Goal: Transaction & Acquisition: Download file/media

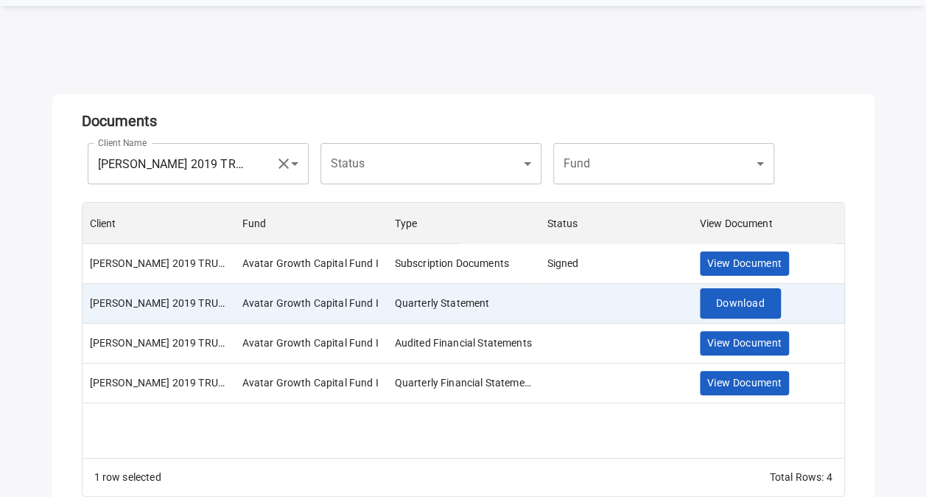
scroll to position [75, 0]
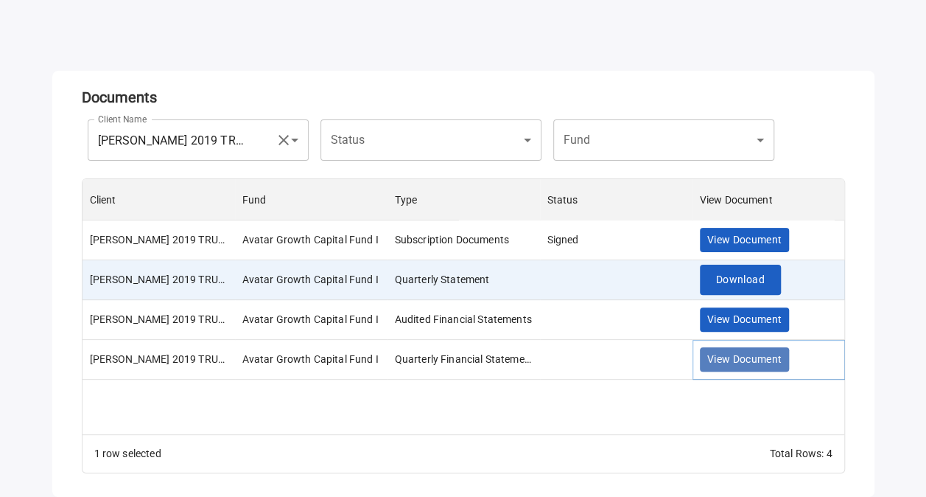
click at [753, 355] on span "View Document" at bounding box center [744, 359] width 75 height 18
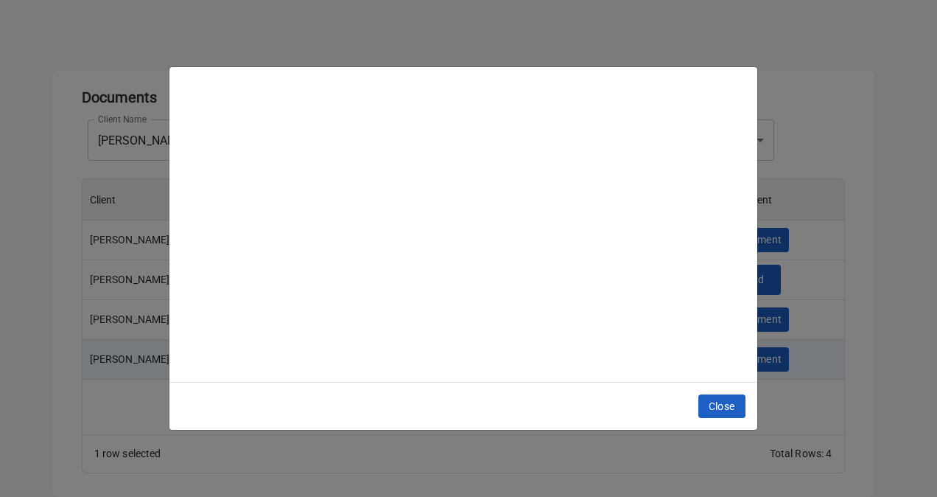
click at [820, 160] on div "Subscription documents will be sent from [EMAIL_ADDRESS][DOMAIN_NAME]. Close" at bounding box center [468, 248] width 937 height 497
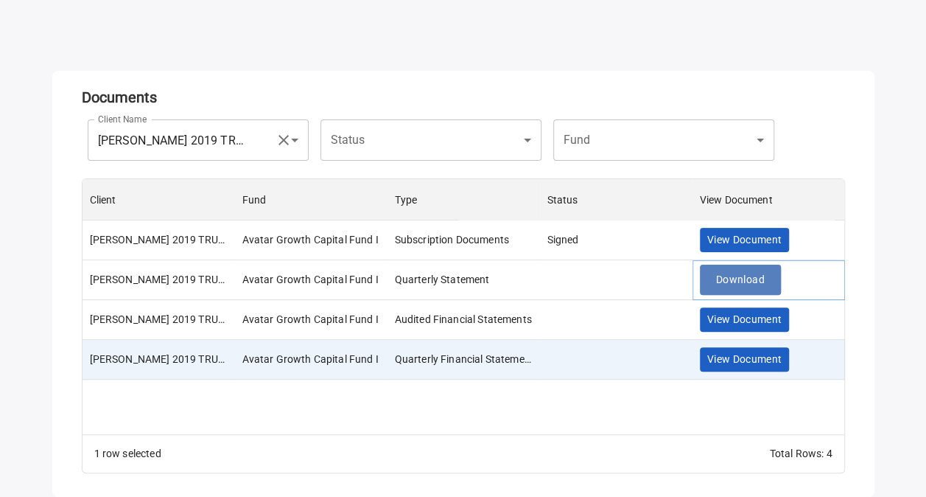
click at [722, 283] on span "Download" at bounding box center [740, 279] width 49 height 18
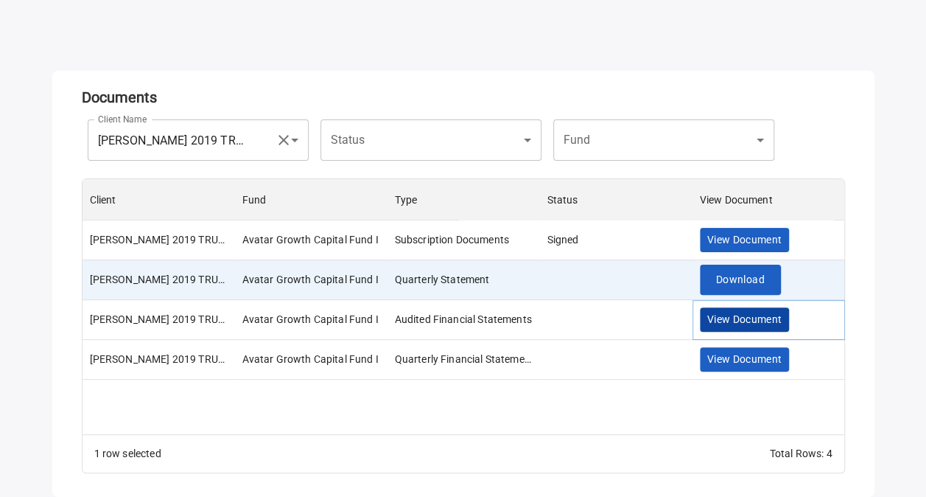
click at [732, 320] on span "View Document" at bounding box center [744, 319] width 75 height 18
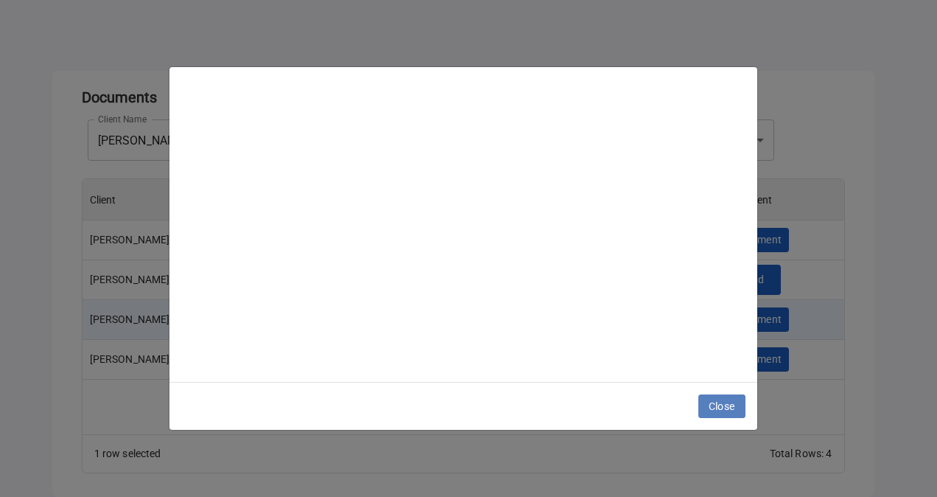
click at [709, 405] on span "Close" at bounding box center [722, 406] width 27 height 18
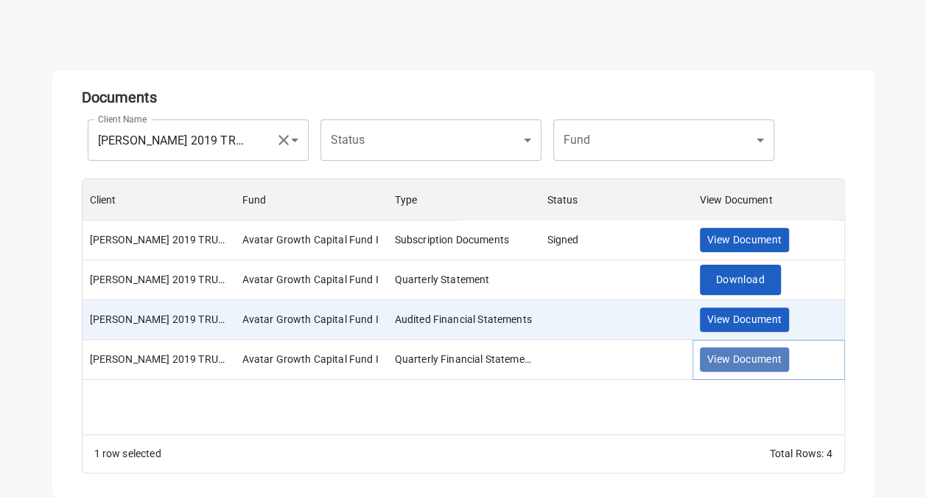
click at [732, 364] on span "View Document" at bounding box center [744, 359] width 75 height 18
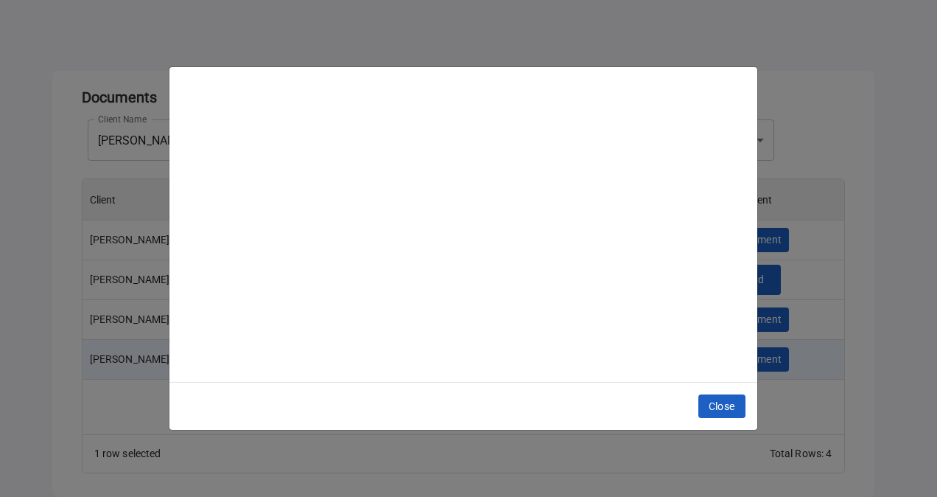
click at [858, 86] on div "Subscription documents will be sent from [EMAIL_ADDRESS][DOMAIN_NAME]. Close" at bounding box center [468, 248] width 937 height 497
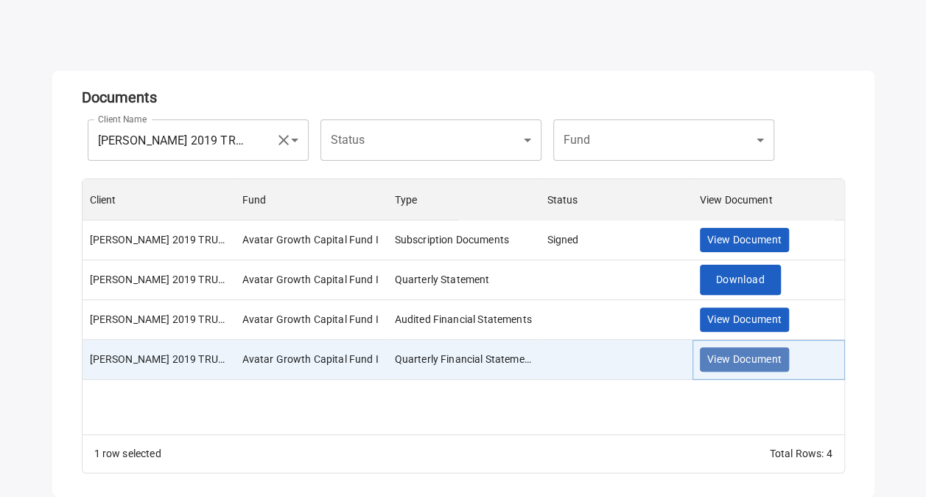
click at [751, 357] on span "View Document" at bounding box center [744, 359] width 75 height 18
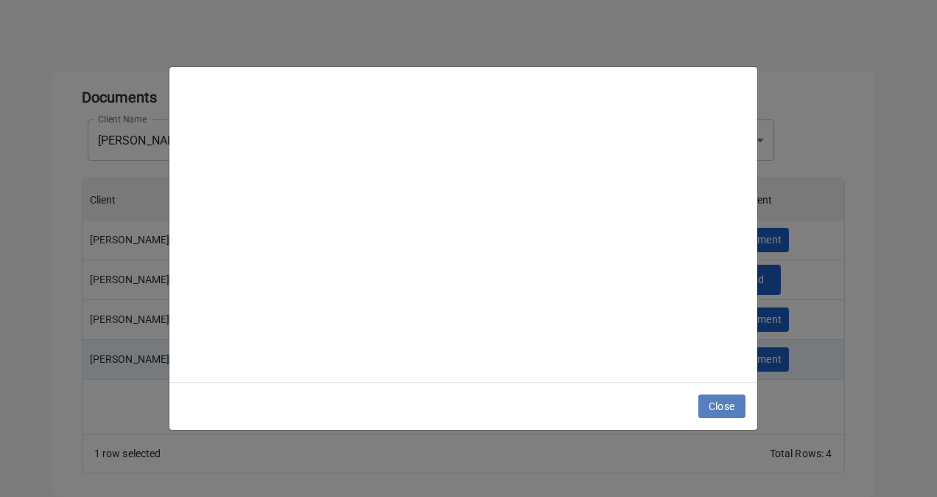
click at [712, 415] on button "Close" at bounding box center [721, 406] width 47 height 24
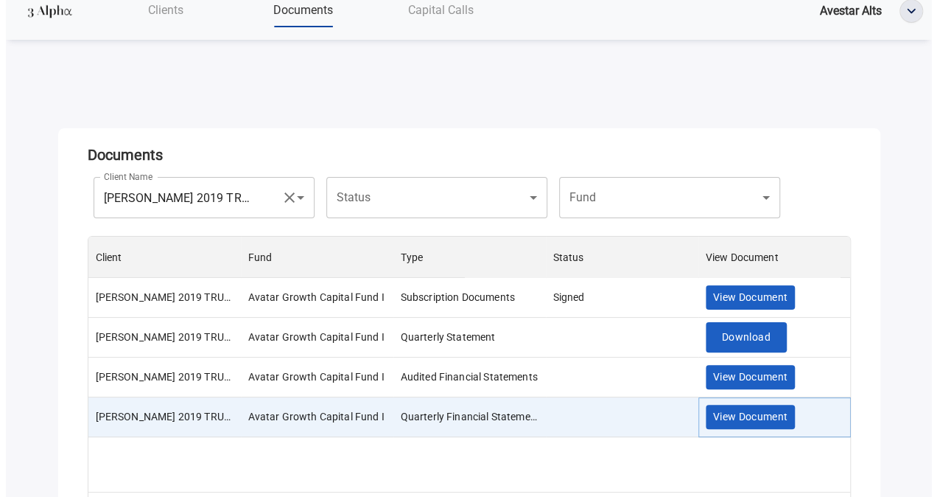
scroll to position [10, 0]
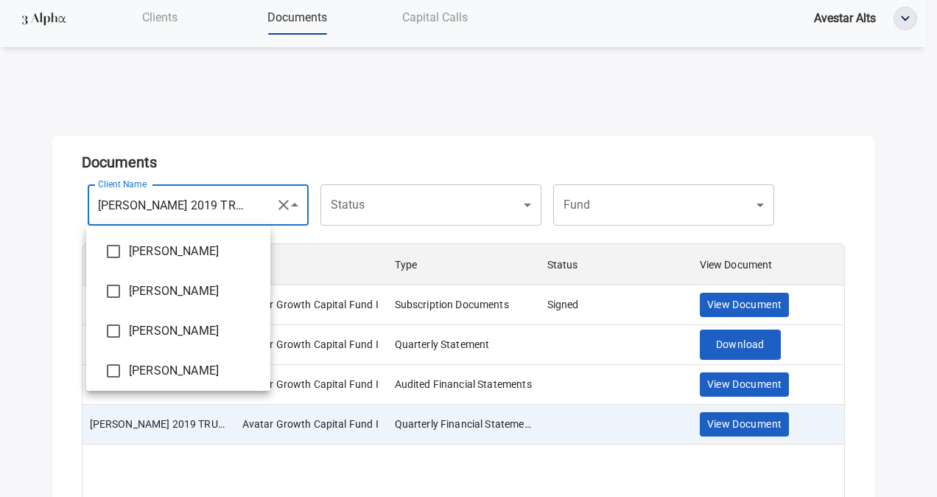
click at [239, 197] on body "**********" at bounding box center [468, 238] width 937 height 497
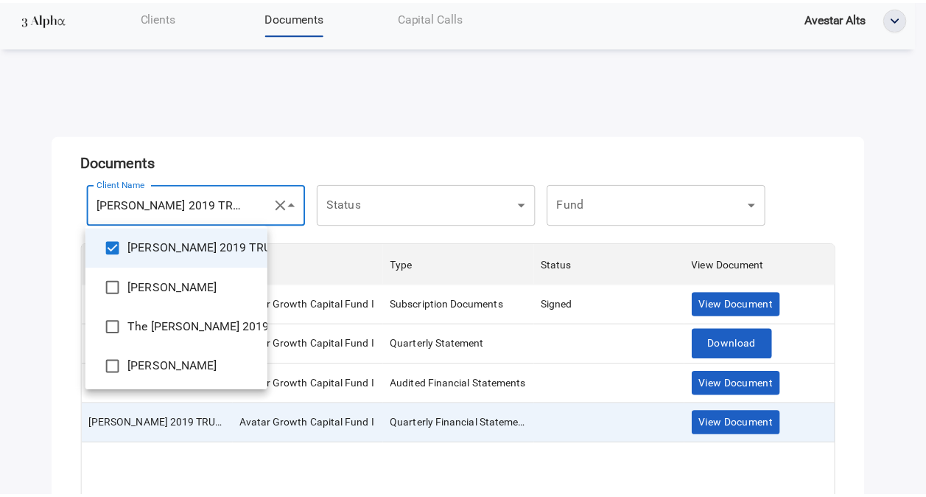
scroll to position [205, 0]
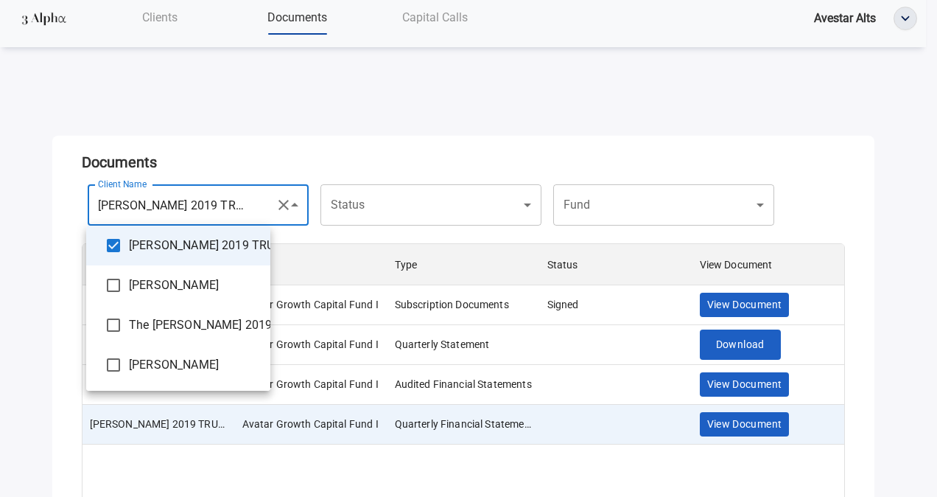
click at [342, 99] on div at bounding box center [468, 248] width 937 height 497
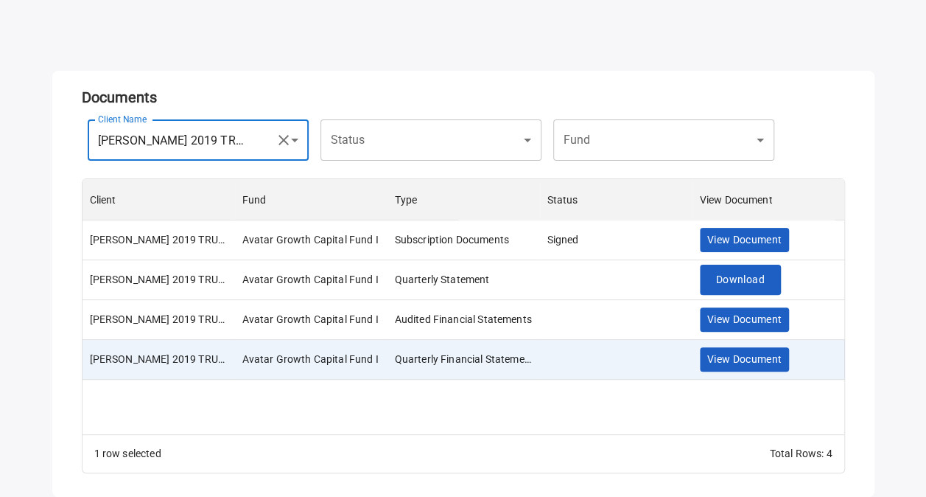
scroll to position [0, 0]
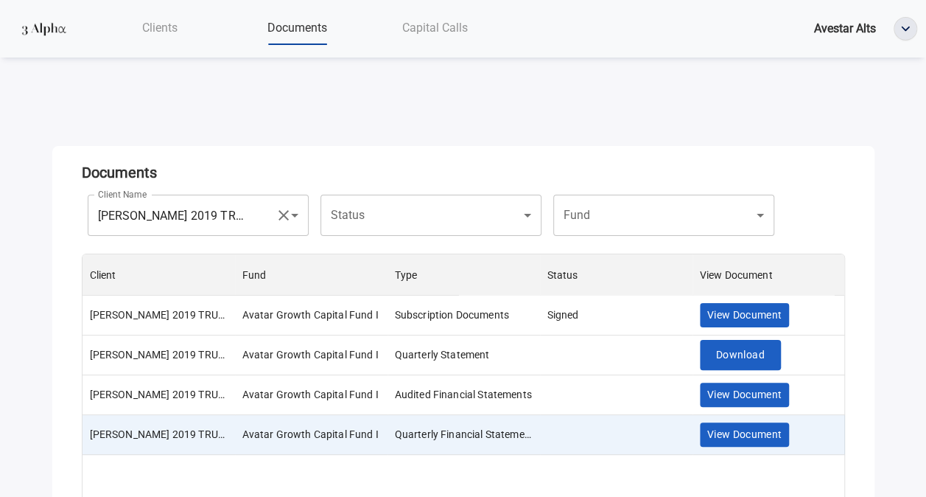
click at [443, 40] on div "Capital Calls" at bounding box center [435, 28] width 138 height 30
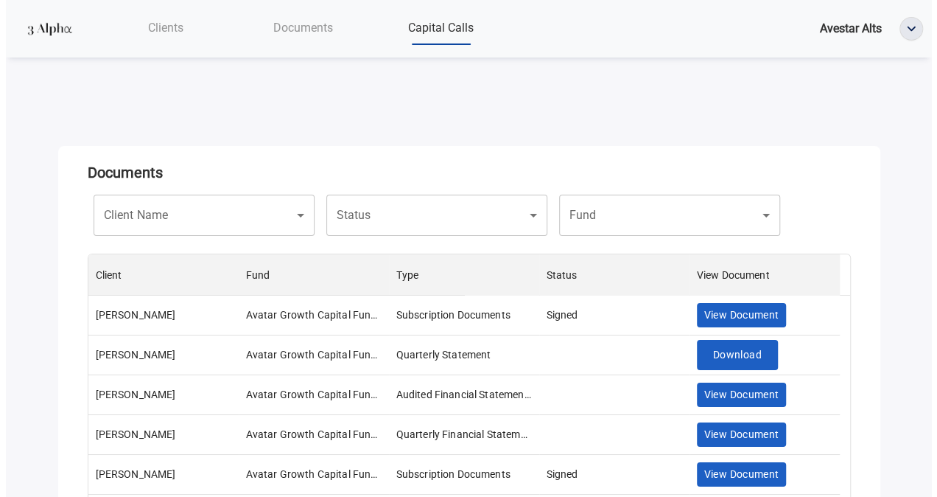
scroll to position [244, 751]
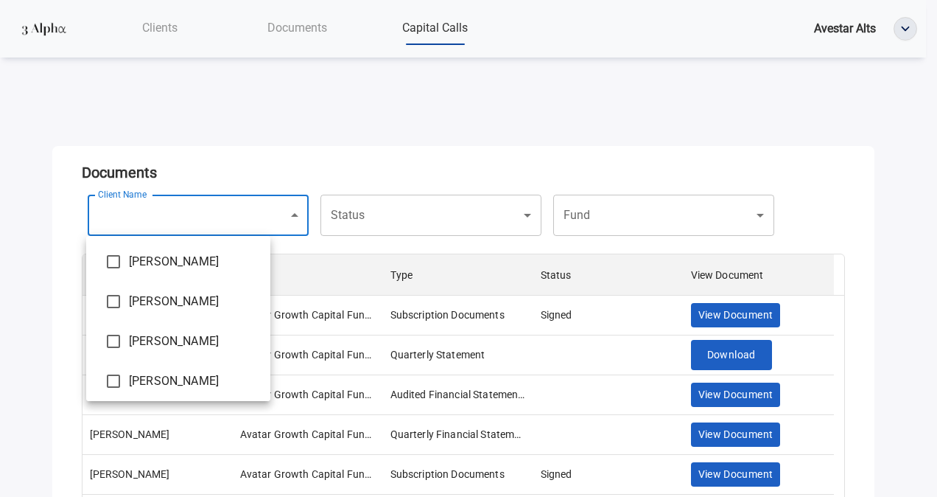
click at [180, 231] on body "Clients Documents Capital Calls Avestar Alts Documents Client Name ​ Client Nam…" at bounding box center [468, 248] width 937 height 497
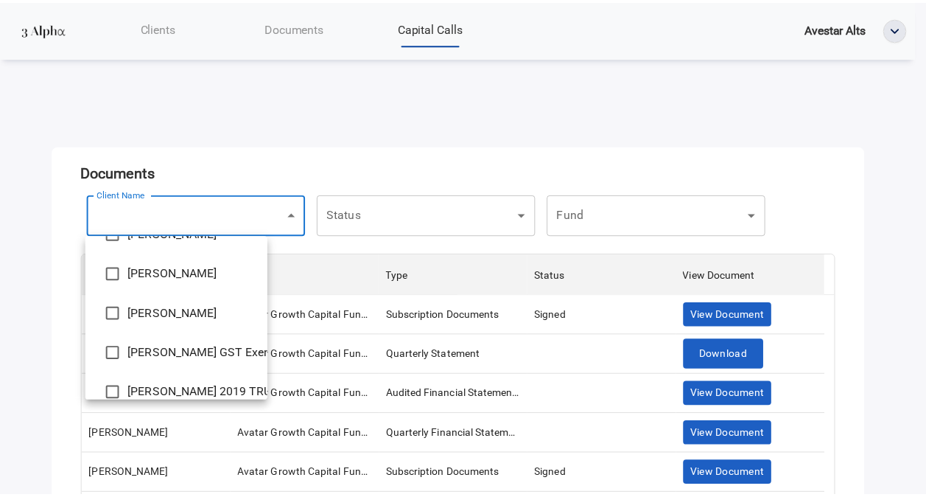
scroll to position [117, 0]
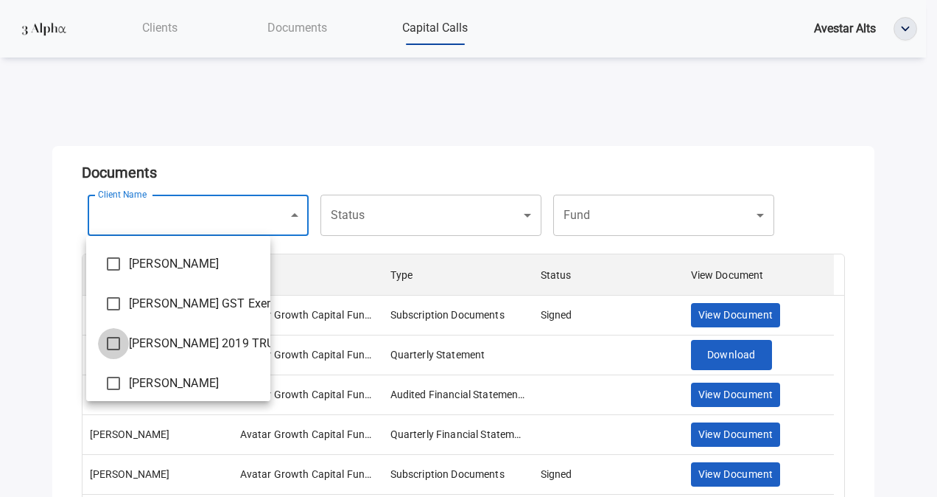
type input "**********"
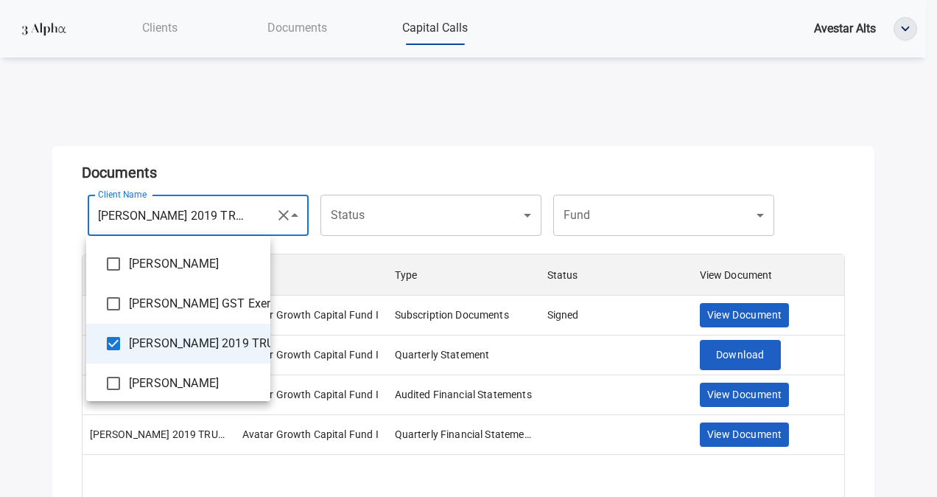
click at [569, 125] on div at bounding box center [468, 248] width 937 height 497
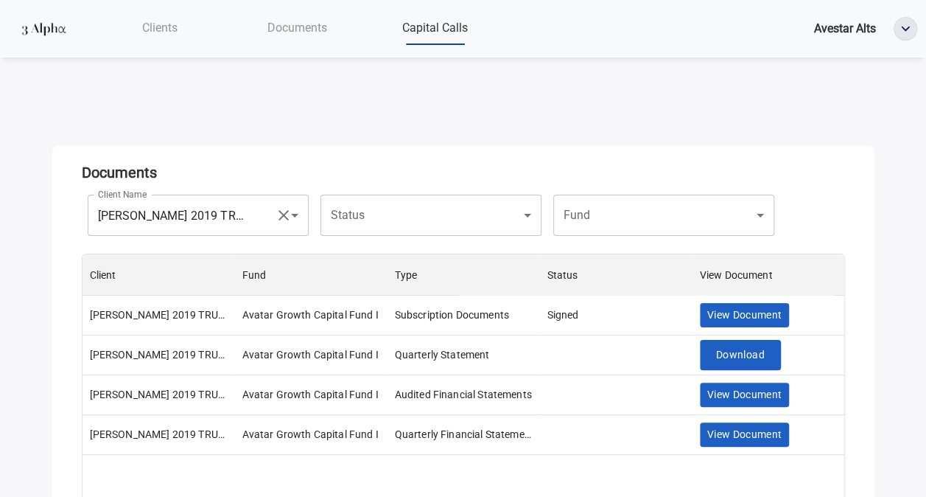
click at [437, 31] on span "Capital Calls" at bounding box center [435, 28] width 66 height 14
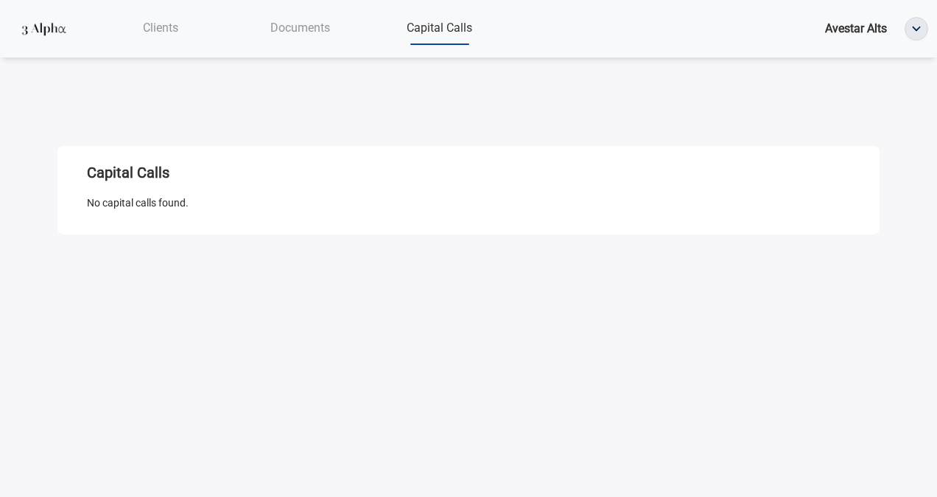
click at [308, 35] on div "Documents" at bounding box center [300, 28] width 139 height 30
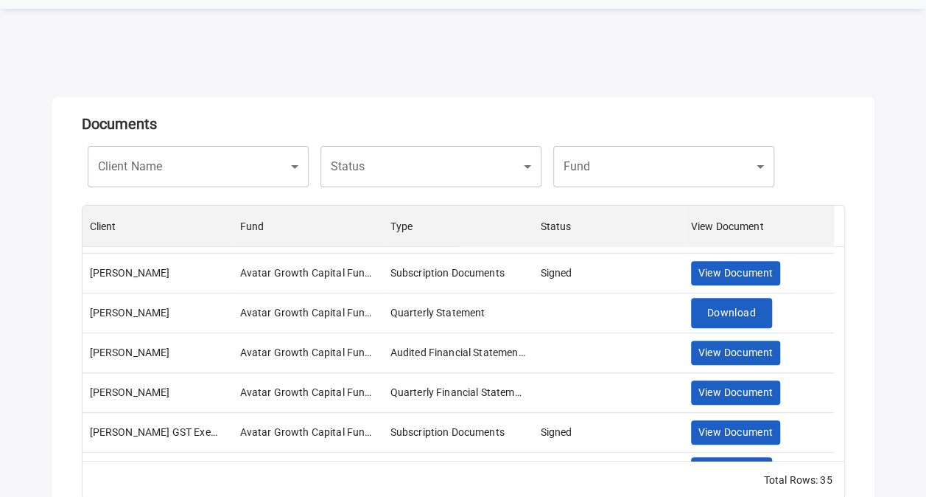
scroll to position [540, 0]
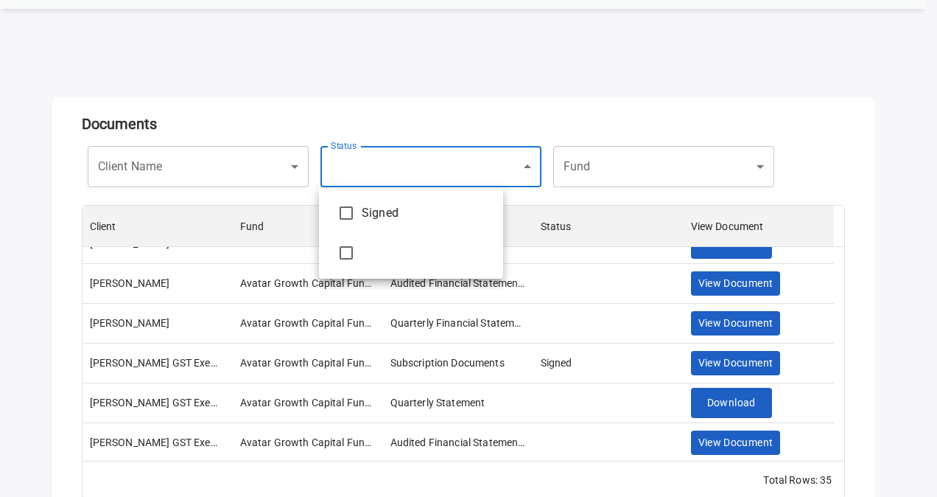
click at [388, 155] on body "Clients Documents Capital Calls Avestar Alts Documents Client Name ​ Client Nam…" at bounding box center [468, 199] width 937 height 497
click at [388, 155] on div at bounding box center [468, 248] width 937 height 497
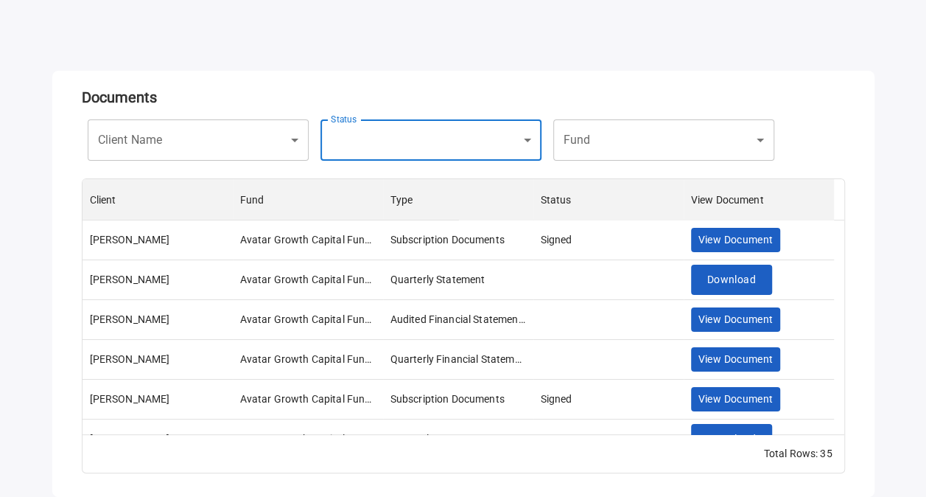
scroll to position [0, 0]
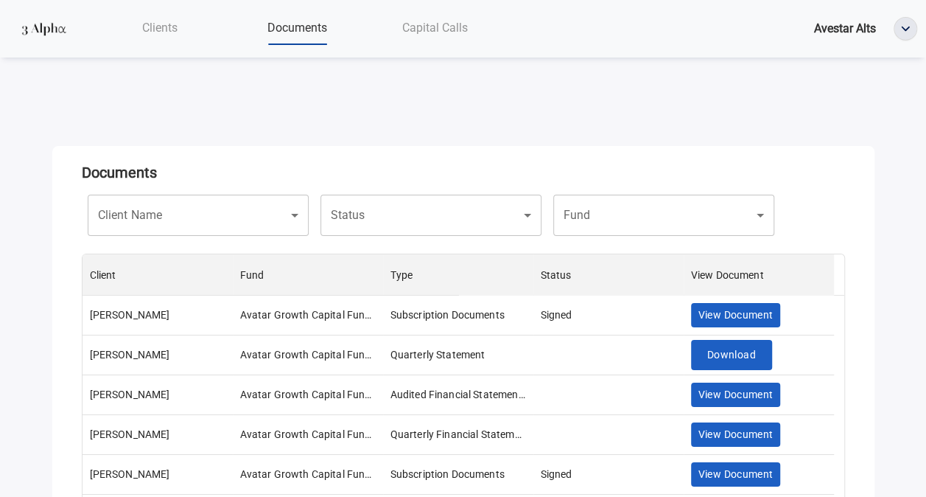
click at [859, 24] on span "Avestar Alts" at bounding box center [845, 28] width 62 height 14
click at [904, 29] on img "button" at bounding box center [905, 29] width 22 height 22
click at [134, 35] on div "Clients" at bounding box center [160, 28] width 138 height 30
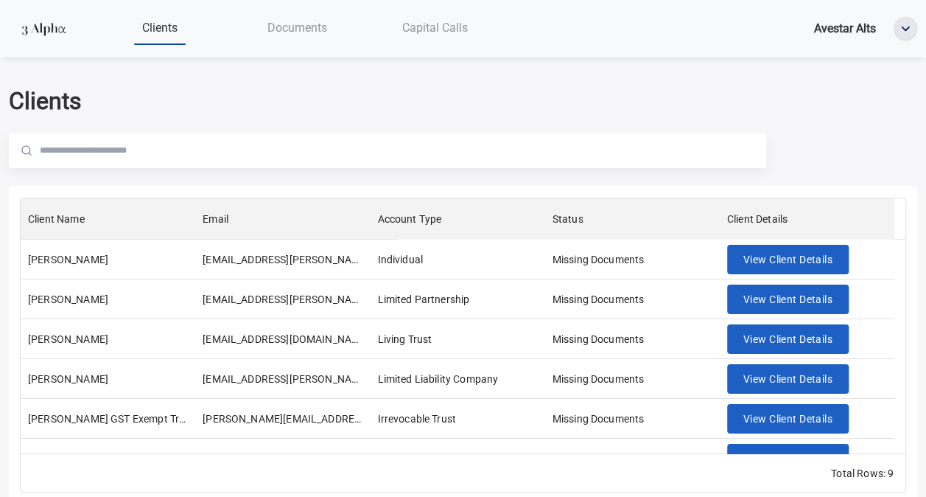
click at [280, 38] on div "Documents" at bounding box center [297, 28] width 138 height 30
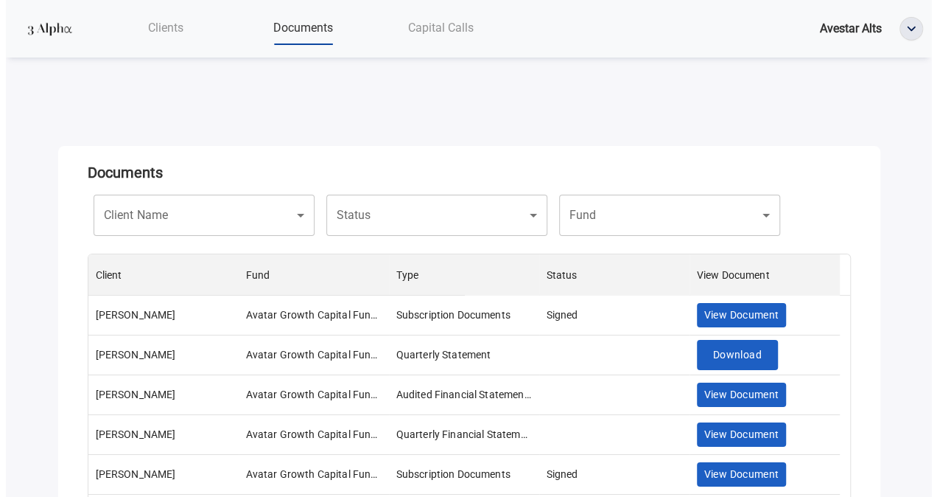
scroll to position [244, 751]
click at [589, 197] on body "Clients Documents Capital Calls Avestar Alts Documents Client Name ​ Client Nam…" at bounding box center [468, 248] width 937 height 497
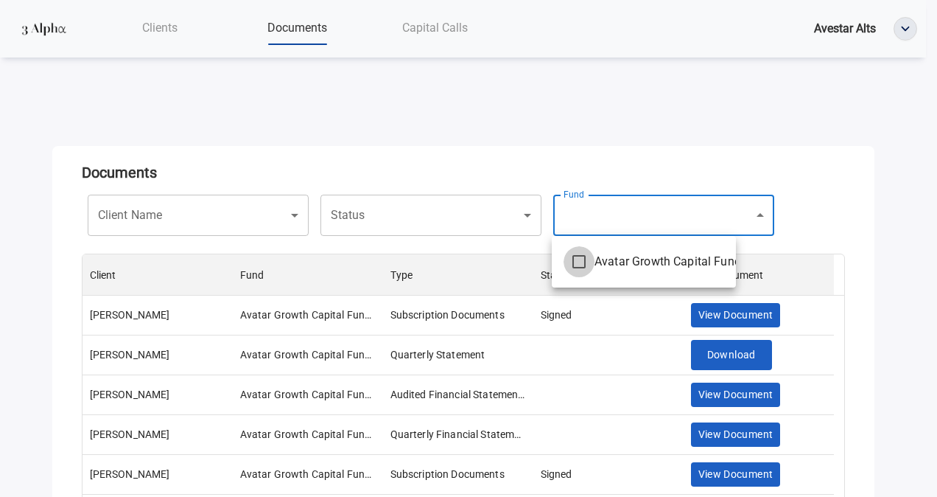
type input "**********"
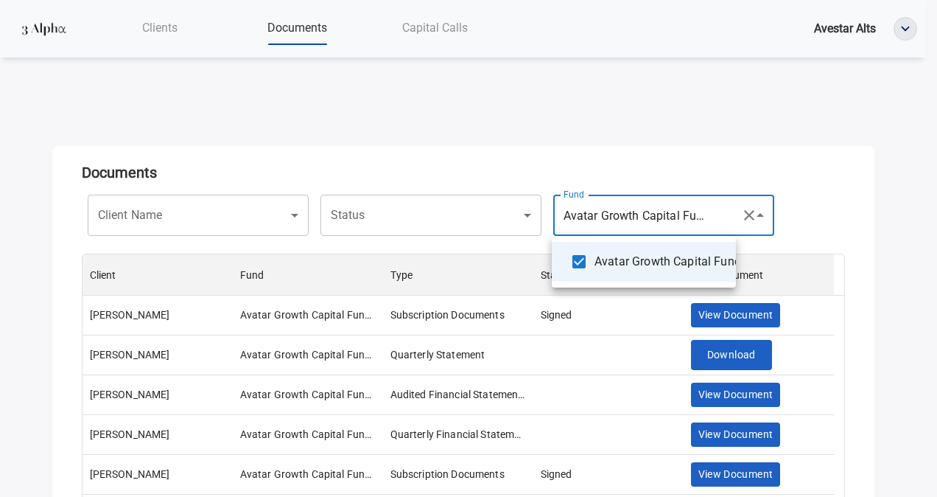
click at [797, 176] on div at bounding box center [468, 248] width 937 height 497
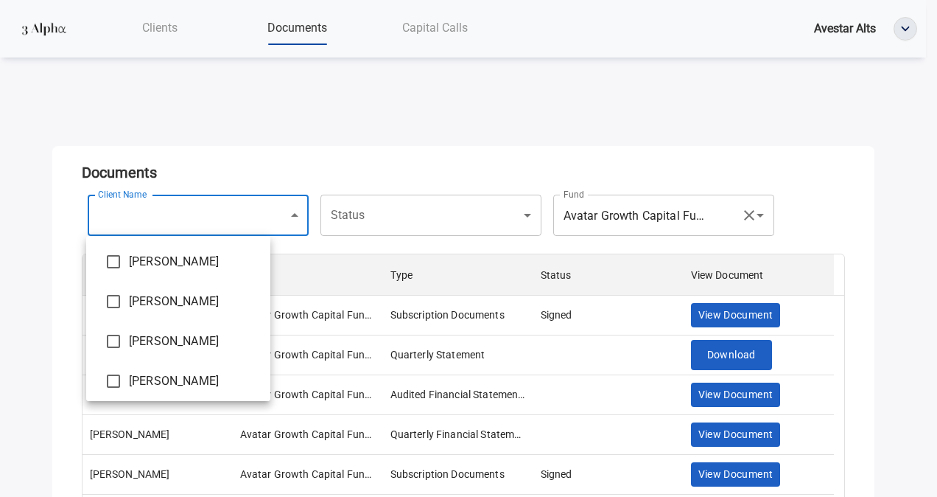
click at [225, 235] on body "**********" at bounding box center [468, 248] width 937 height 497
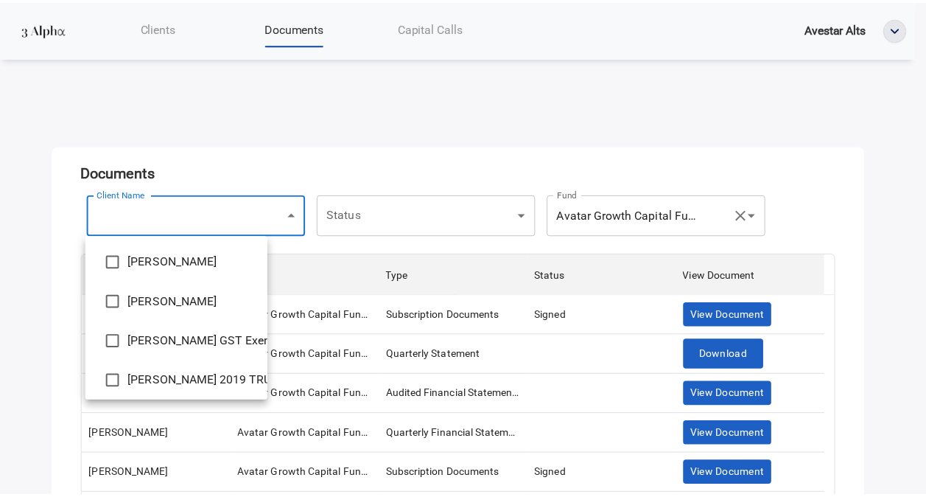
scroll to position [127, 0]
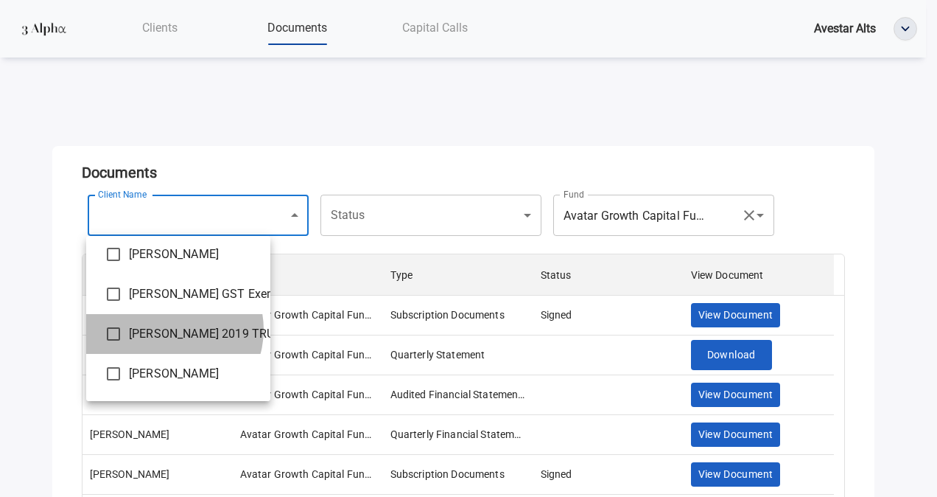
click at [172, 329] on span "[PERSON_NAME] 2019 TRUST" at bounding box center [194, 334] width 130 height 18
type input "**********"
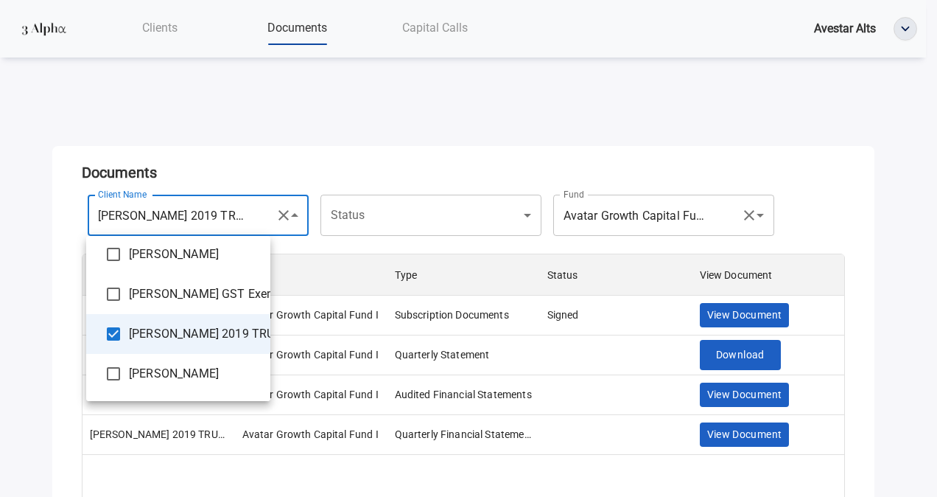
click at [476, 126] on div at bounding box center [468, 248] width 937 height 497
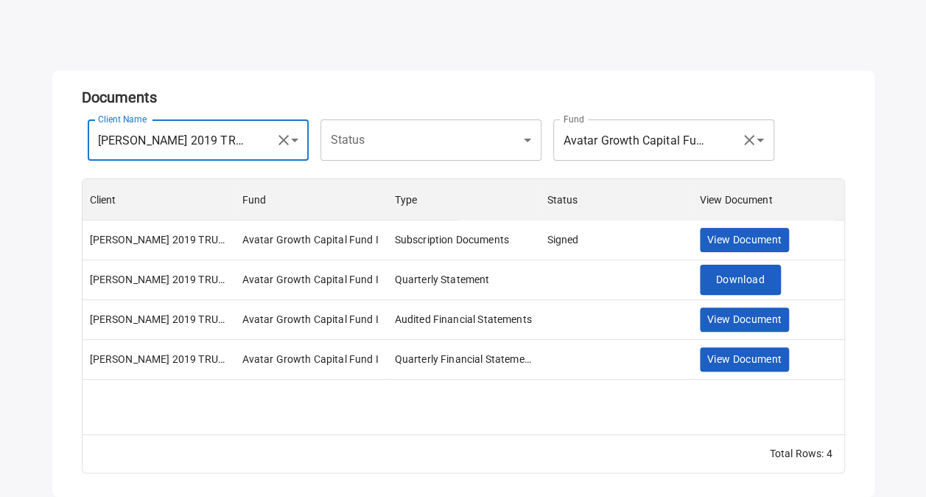
scroll to position [0, 0]
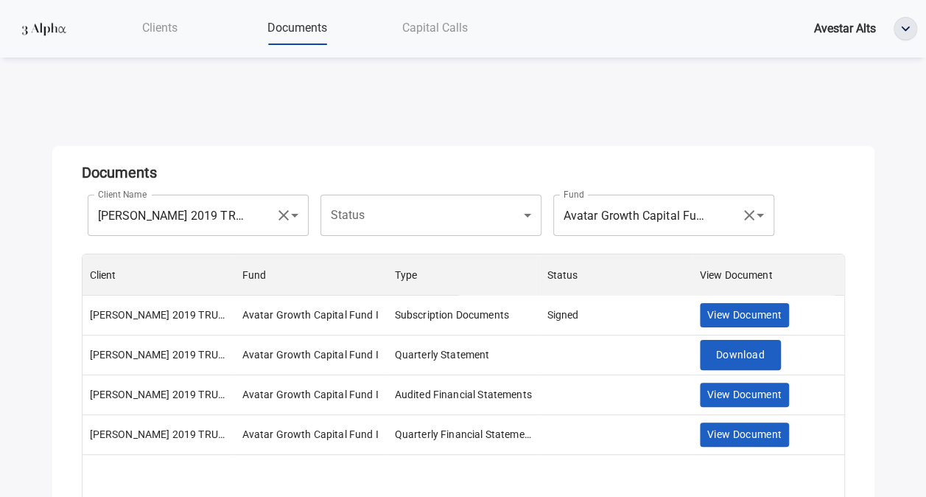
click at [459, 18] on div "Capital Calls" at bounding box center [435, 28] width 138 height 30
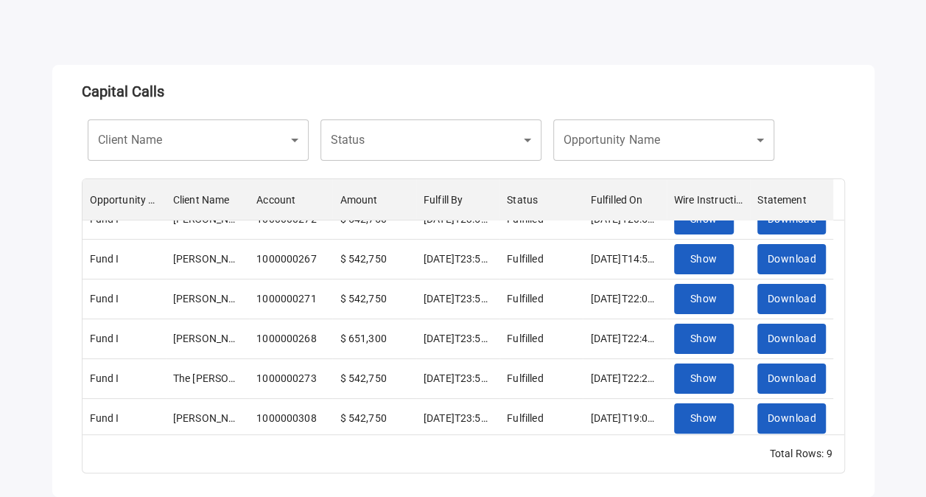
scroll to position [143, 0]
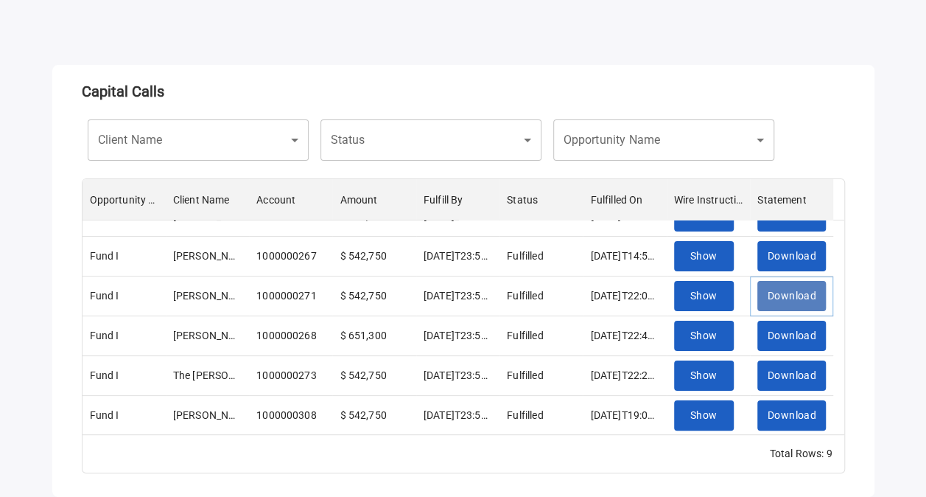
click at [778, 293] on span "Download" at bounding box center [792, 296] width 49 height 18
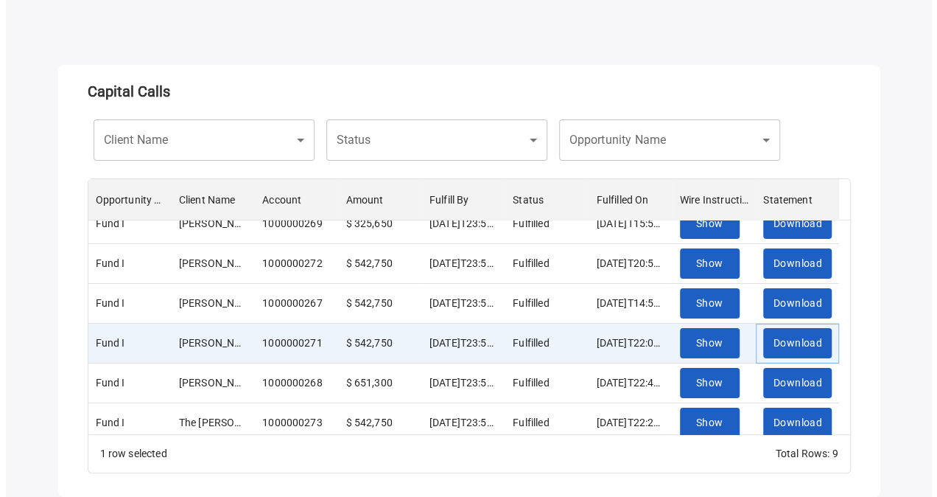
scroll to position [97, 0]
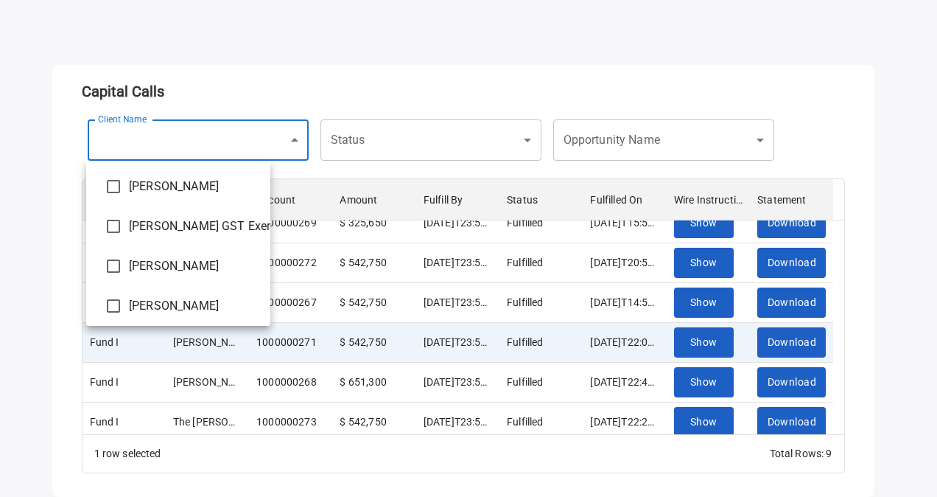
click at [254, 158] on body "Clients Documents Capital Calls Avestar Alts Capital Calls Client Name ​ Client…" at bounding box center [468, 167] width 937 height 497
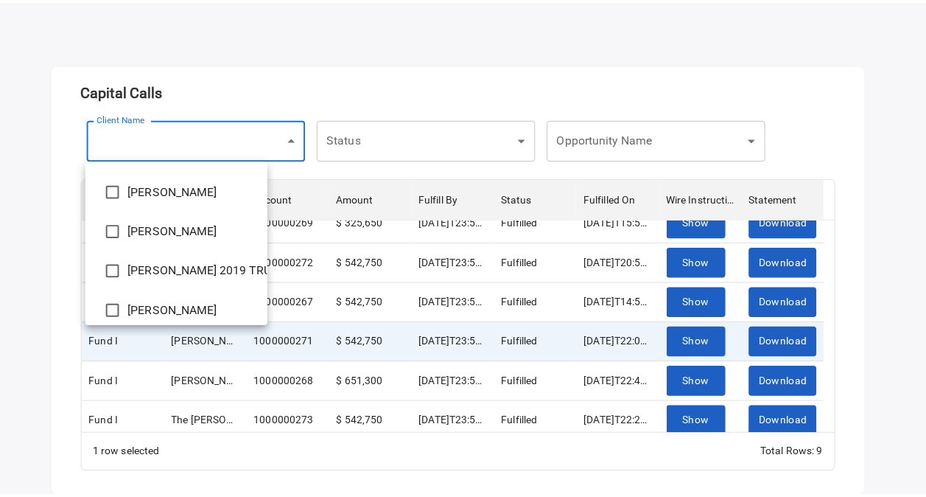
scroll to position [113, 0]
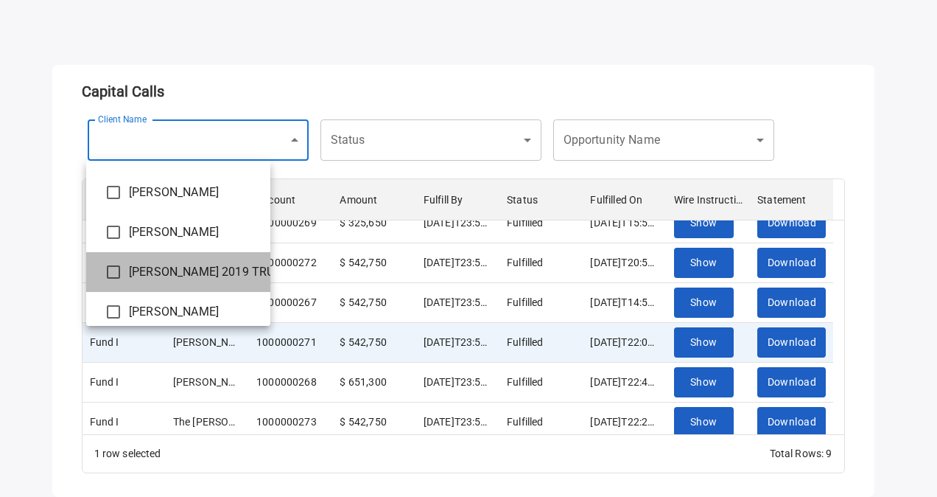
click at [186, 276] on span "[PERSON_NAME] 2019 TRUST" at bounding box center [194, 272] width 130 height 18
type input "**********"
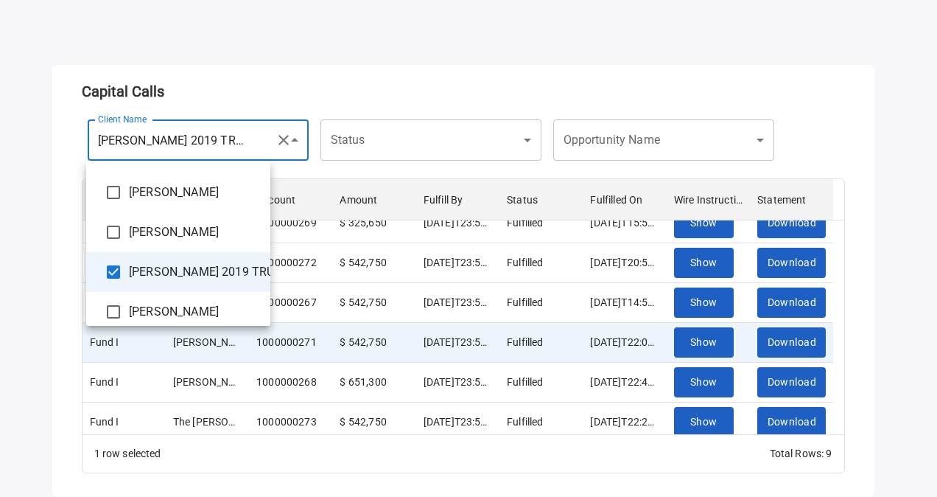
click at [388, 66] on div at bounding box center [468, 248] width 937 height 497
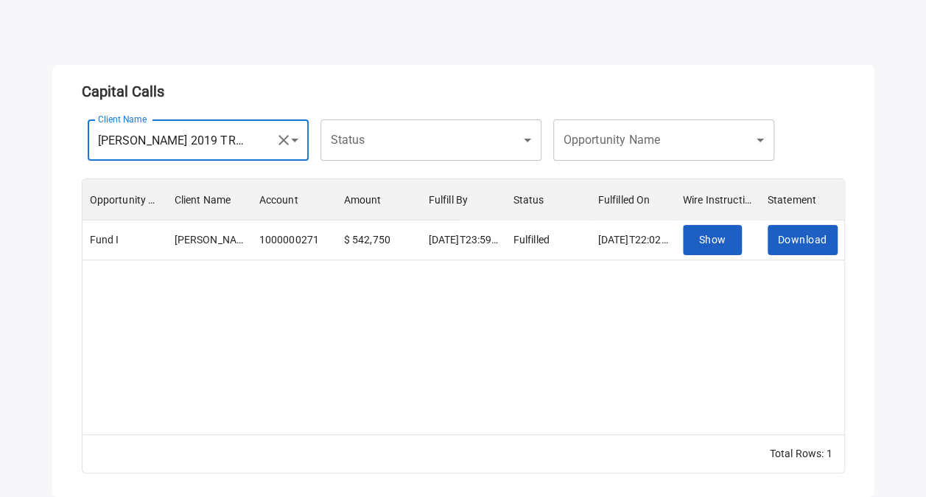
scroll to position [0, 0]
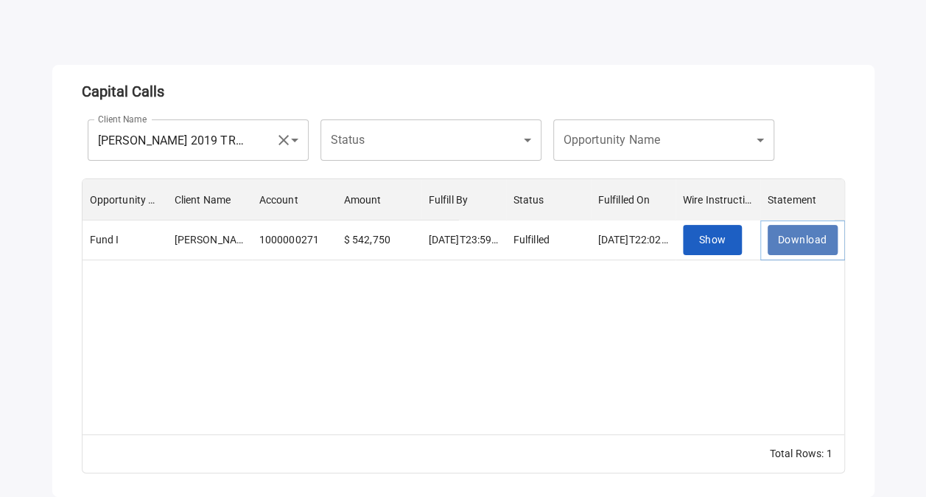
click at [781, 227] on button "Download" at bounding box center [803, 240] width 70 height 30
